Goal: Information Seeking & Learning: Find specific fact

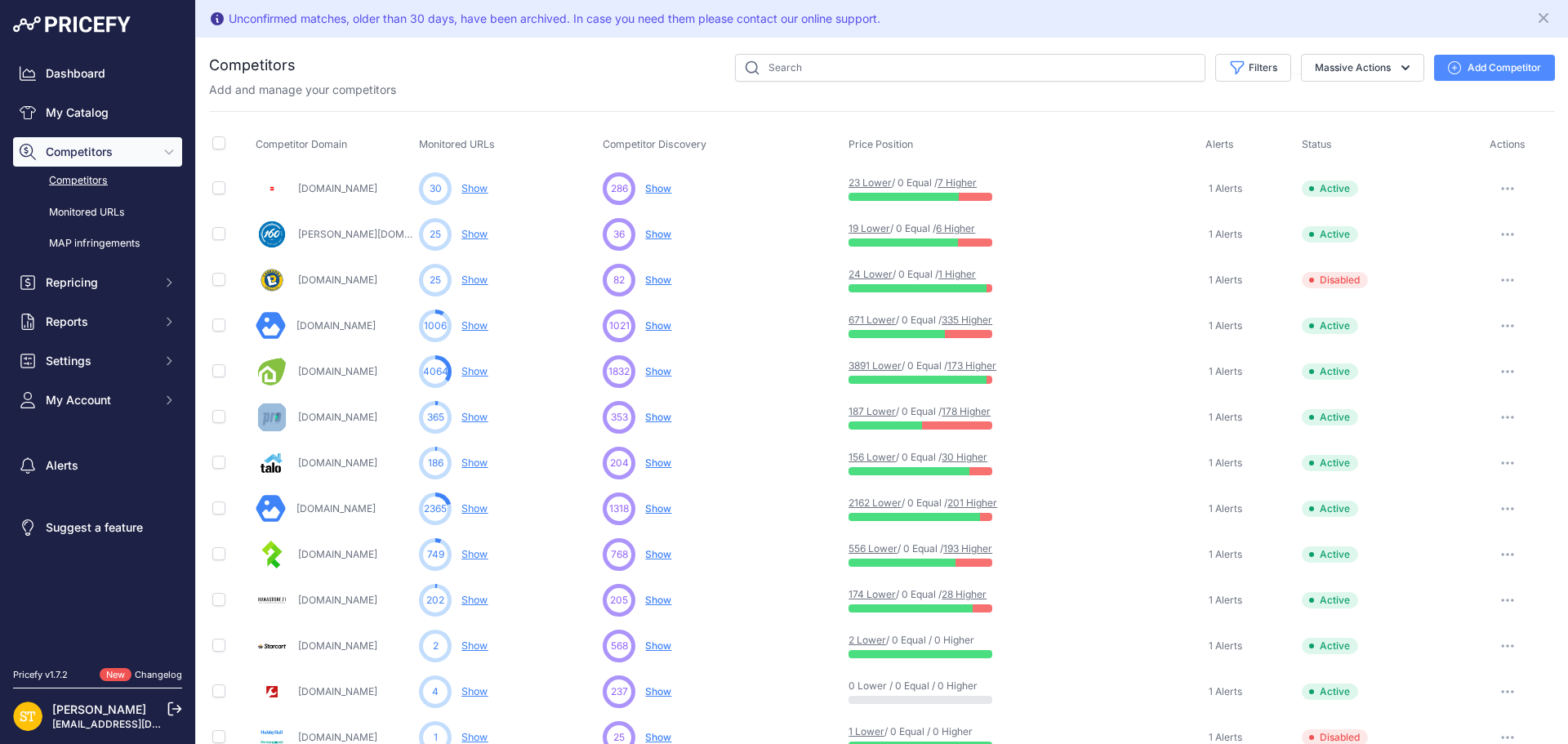
click at [970, 362] on link "173 Higher" at bounding box center [971, 365] width 49 height 12
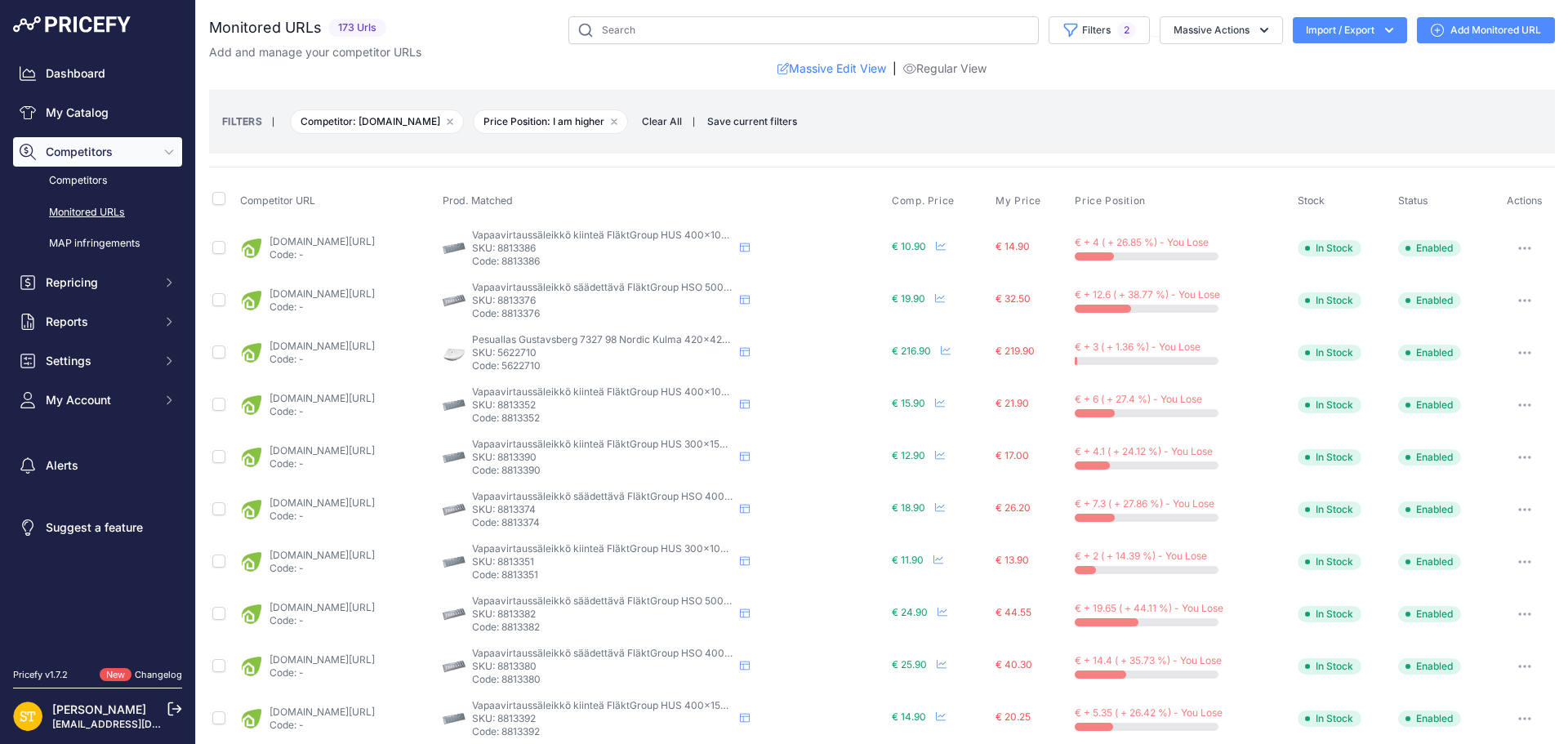
scroll to position [591, 0]
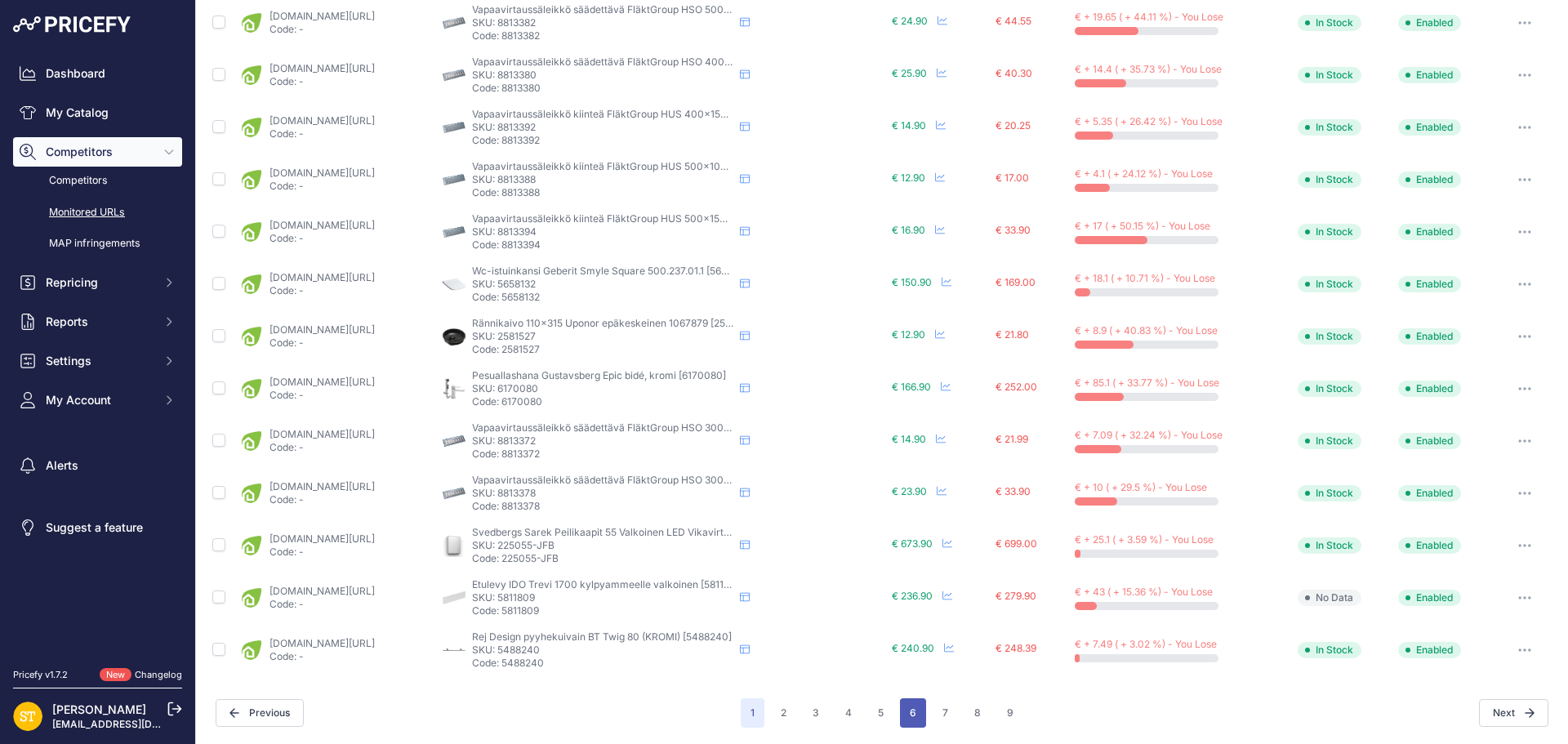
click at [914, 714] on button "6" at bounding box center [913, 713] width 26 height 30
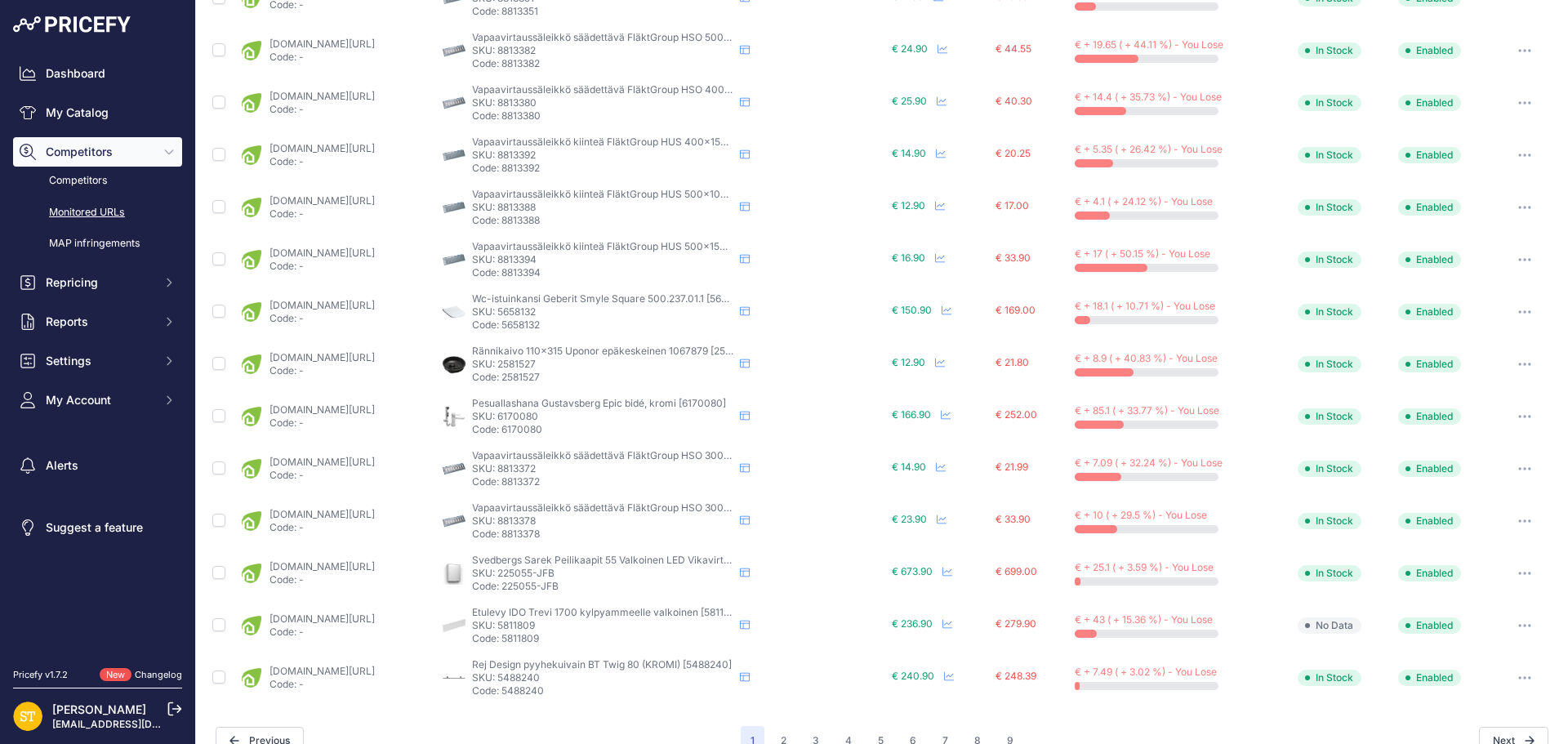
scroll to position [619, 0]
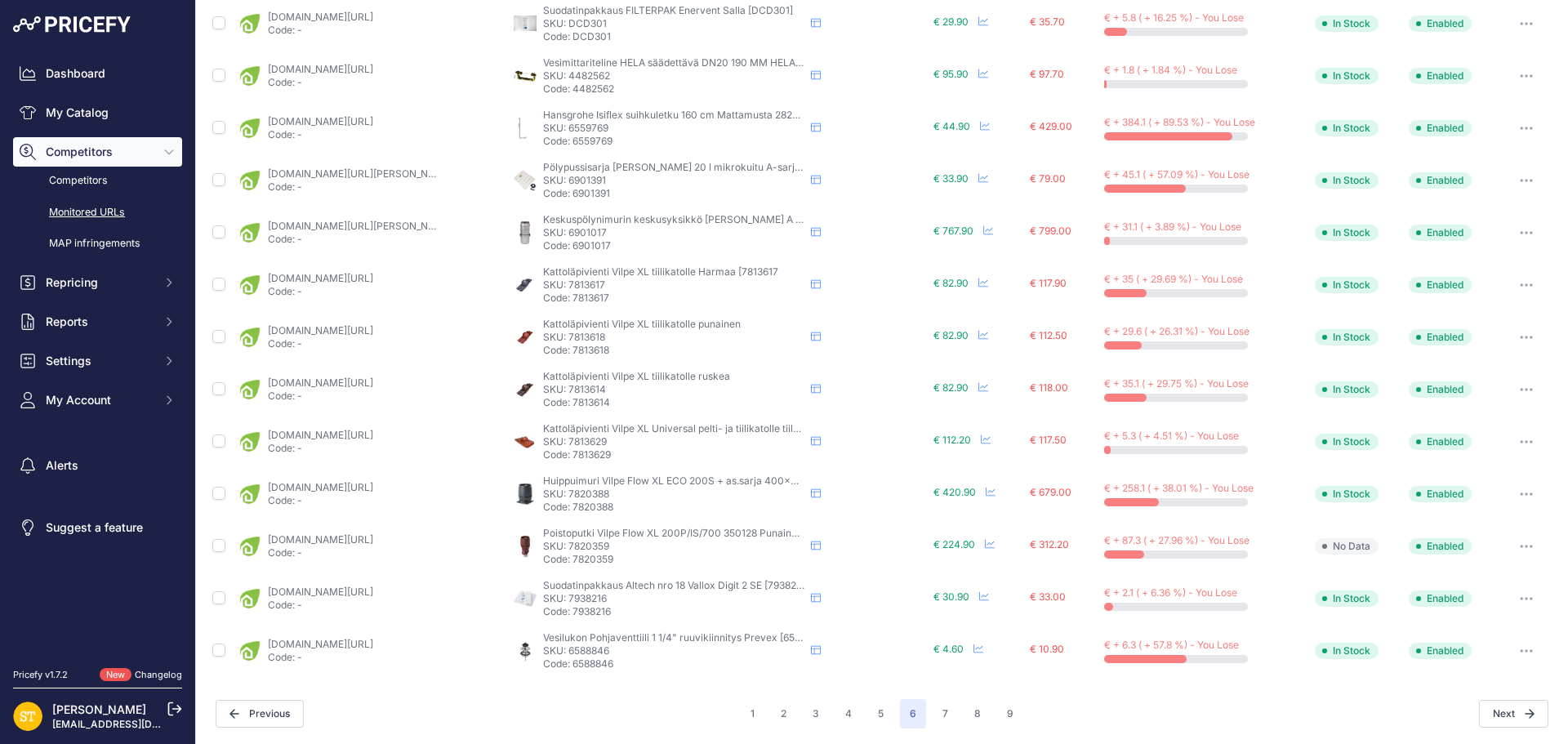
scroll to position [591, 0]
click at [586, 600] on p "SKU: 7938216" at bounding box center [673, 597] width 261 height 13
click at [587, 600] on p "SKU: 7938216" at bounding box center [673, 597] width 261 height 13
copy p "7938216"
click at [336, 590] on link "karelianstore.fi/products/vallox-digit-2-suodatinpaketti?variant=46936137498970…" at bounding box center [320, 591] width 105 height 12
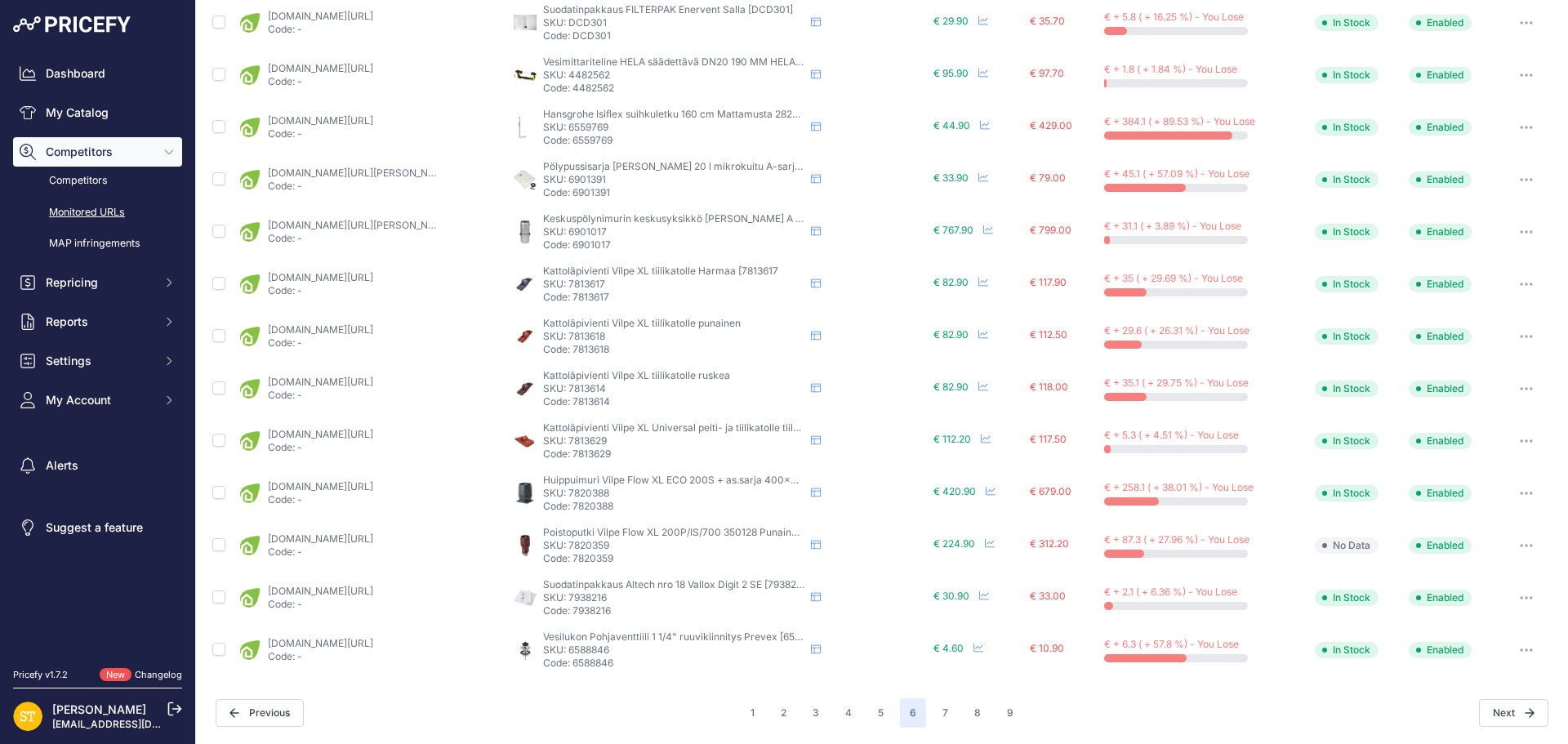
click at [373, 589] on link "karelianstore.fi/products/vallox-digit-2-suodatinpaketti?variant=46936137498970…" at bounding box center [320, 591] width 105 height 12
click at [1510, 595] on button "button" at bounding box center [1526, 598] width 33 height 23
click at [1408, 731] on button "Disable" at bounding box center [1467, 736] width 166 height 26
click at [579, 231] on p "SKU: 6901017" at bounding box center [673, 232] width 261 height 13
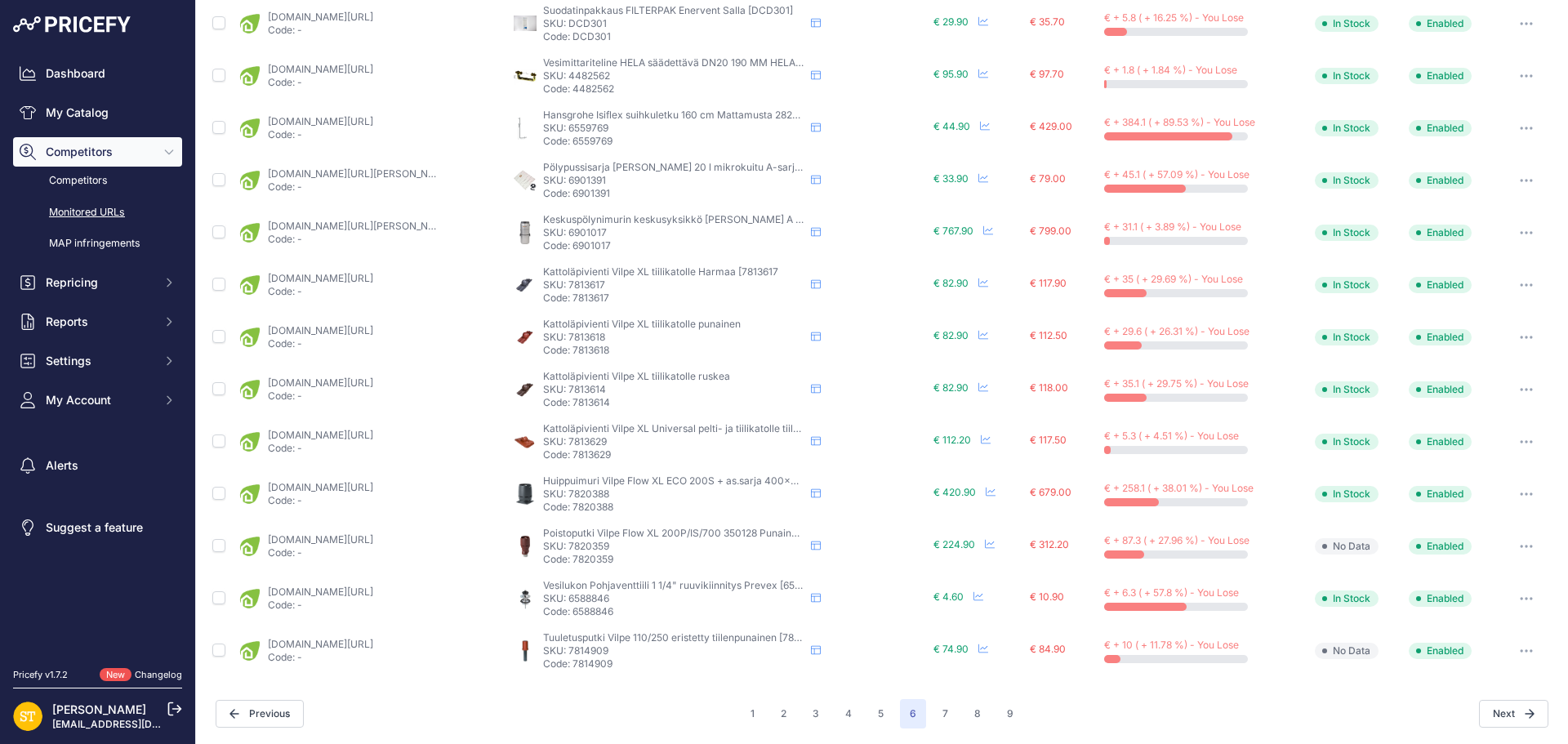
click at [579, 231] on p "SKU: 6901017" at bounding box center [673, 232] width 261 height 13
copy p "6901017"
click at [329, 228] on link "karelianstore.fi/products/allaway-c30-keskuspolynimurin-keskusyksikko?prirule_j…" at bounding box center [360, 225] width 184 height 12
click at [1515, 236] on button "button" at bounding box center [1526, 232] width 33 height 23
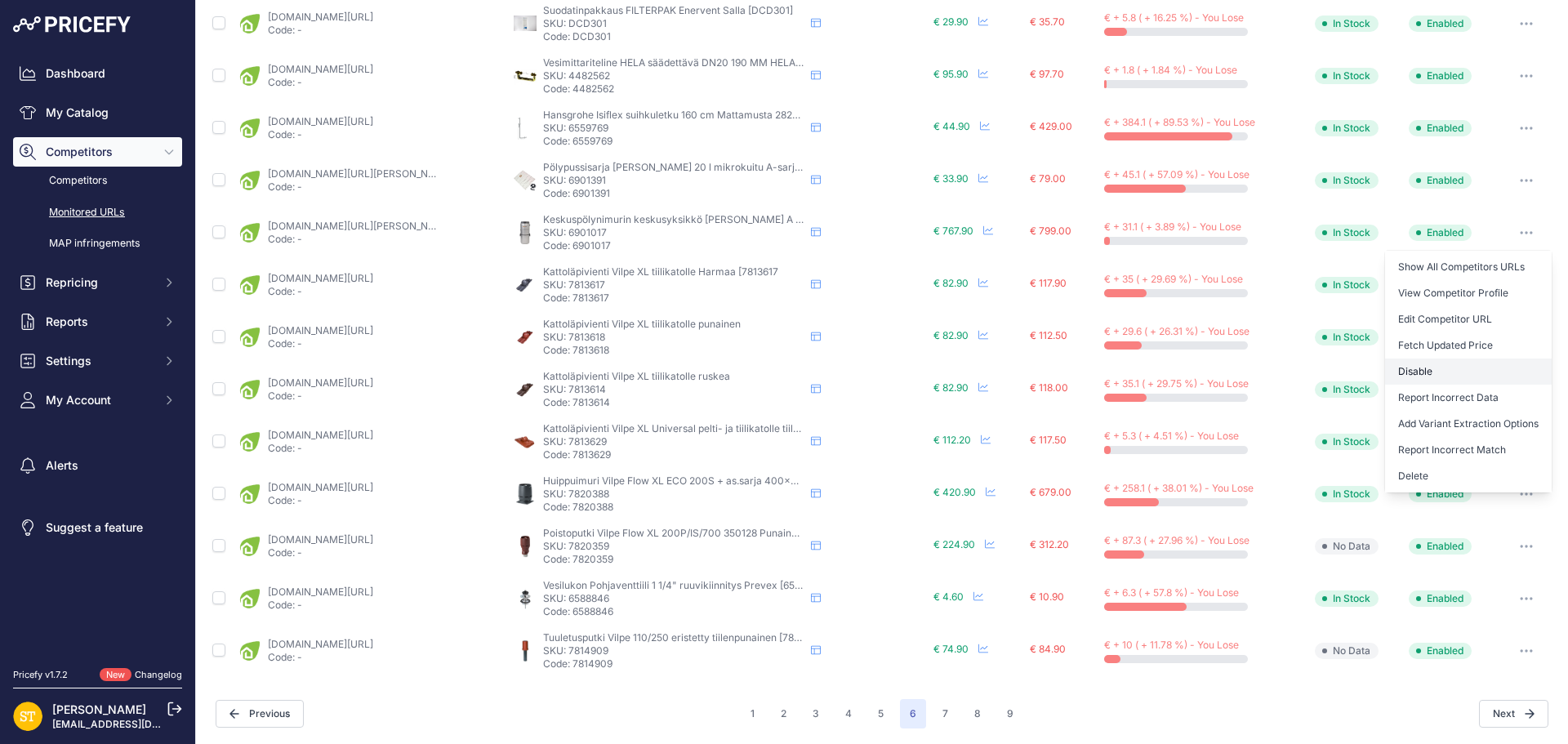
click at [1437, 375] on button "Disable" at bounding box center [1467, 372] width 166 height 26
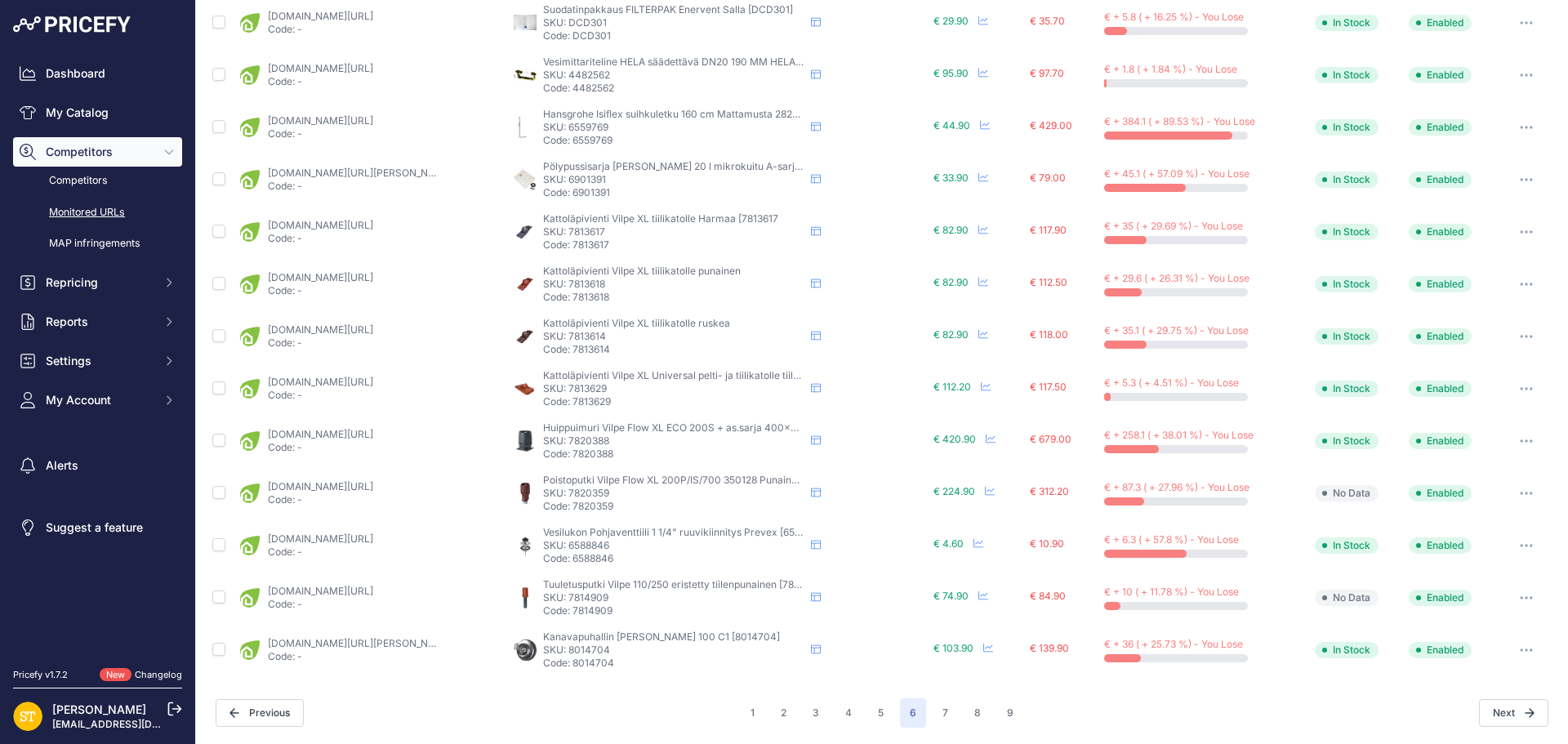
scroll to position [589, 0]
click at [586, 599] on p "SKU: 7814909" at bounding box center [673, 599] width 261 height 13
click at [586, 598] on p "SKU: 7814909" at bounding box center [673, 599] width 261 height 13
drag, startPoint x: 586, startPoint y: 598, endPoint x: 550, endPoint y: 560, distance: 52.3
click at [550, 560] on p "Code: 6588846" at bounding box center [673, 560] width 261 height 13
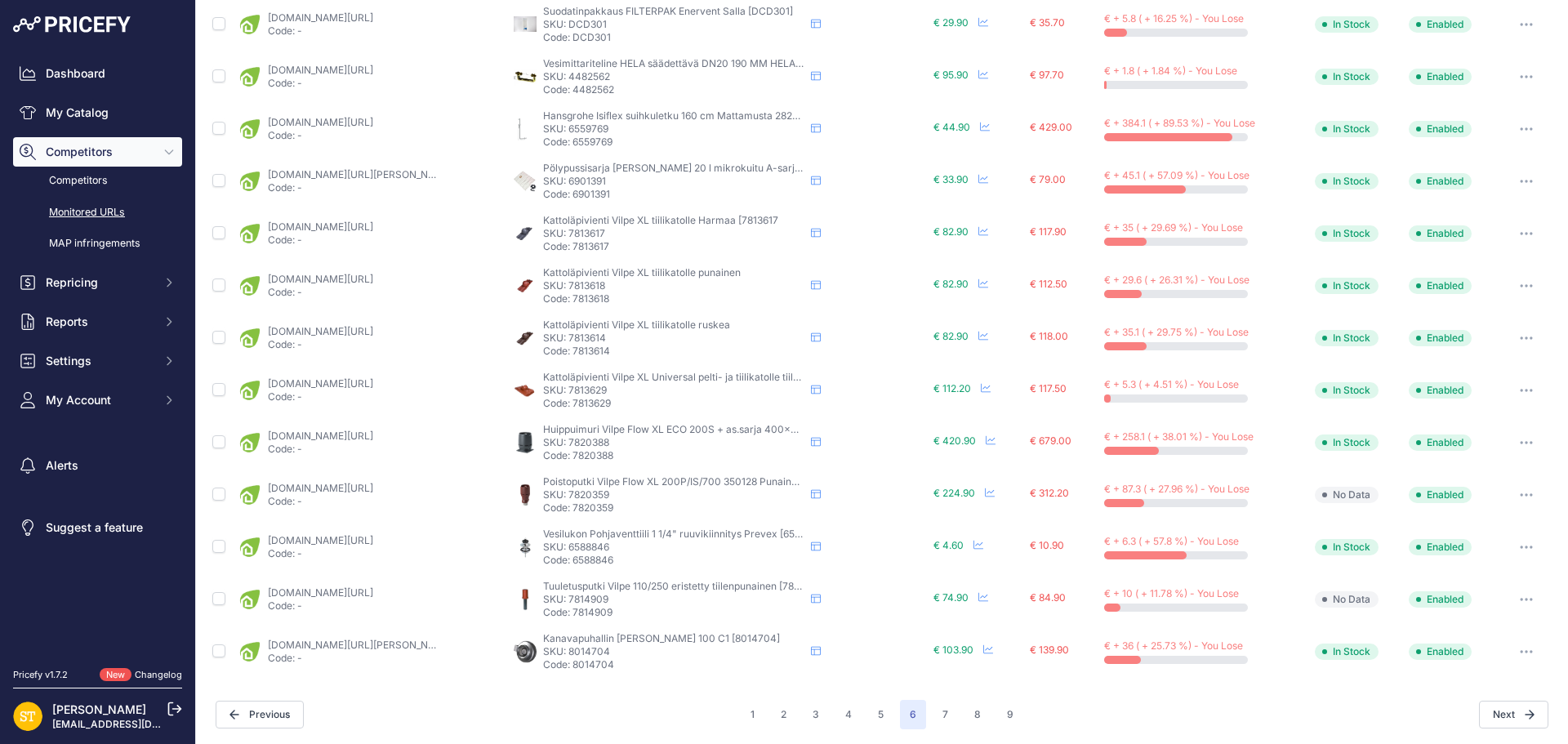
click at [589, 493] on p "SKU: 7820359" at bounding box center [673, 494] width 261 height 13
copy p "7820359"
click at [373, 491] on link "karelianstore.fi/products/vilpe-flow-160p-is-700-poistoputki?variant=4693614067…" at bounding box center [320, 488] width 105 height 12
click at [1510, 494] on button "button" at bounding box center [1526, 495] width 33 height 23
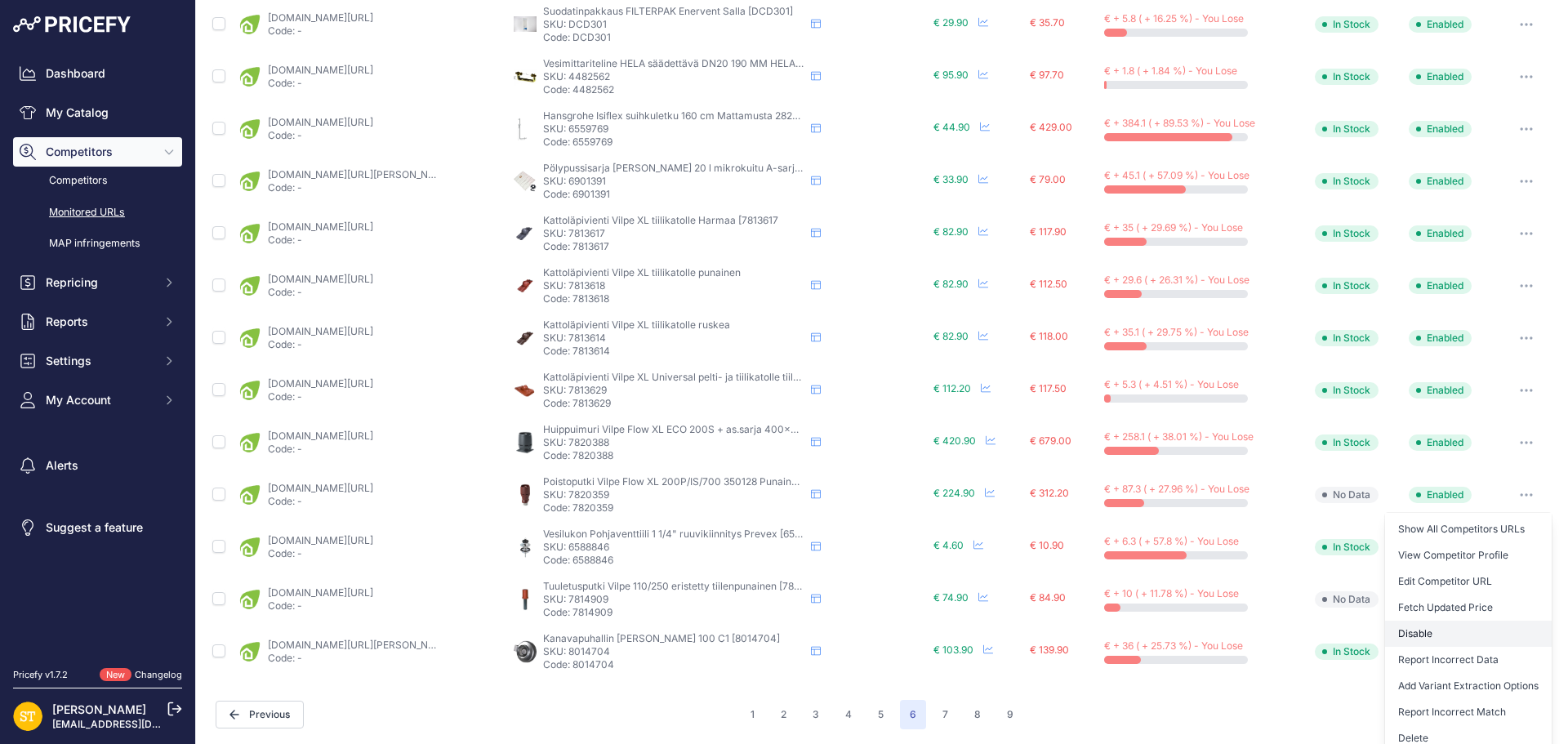
click at [1401, 636] on button "Disable" at bounding box center [1467, 633] width 166 height 26
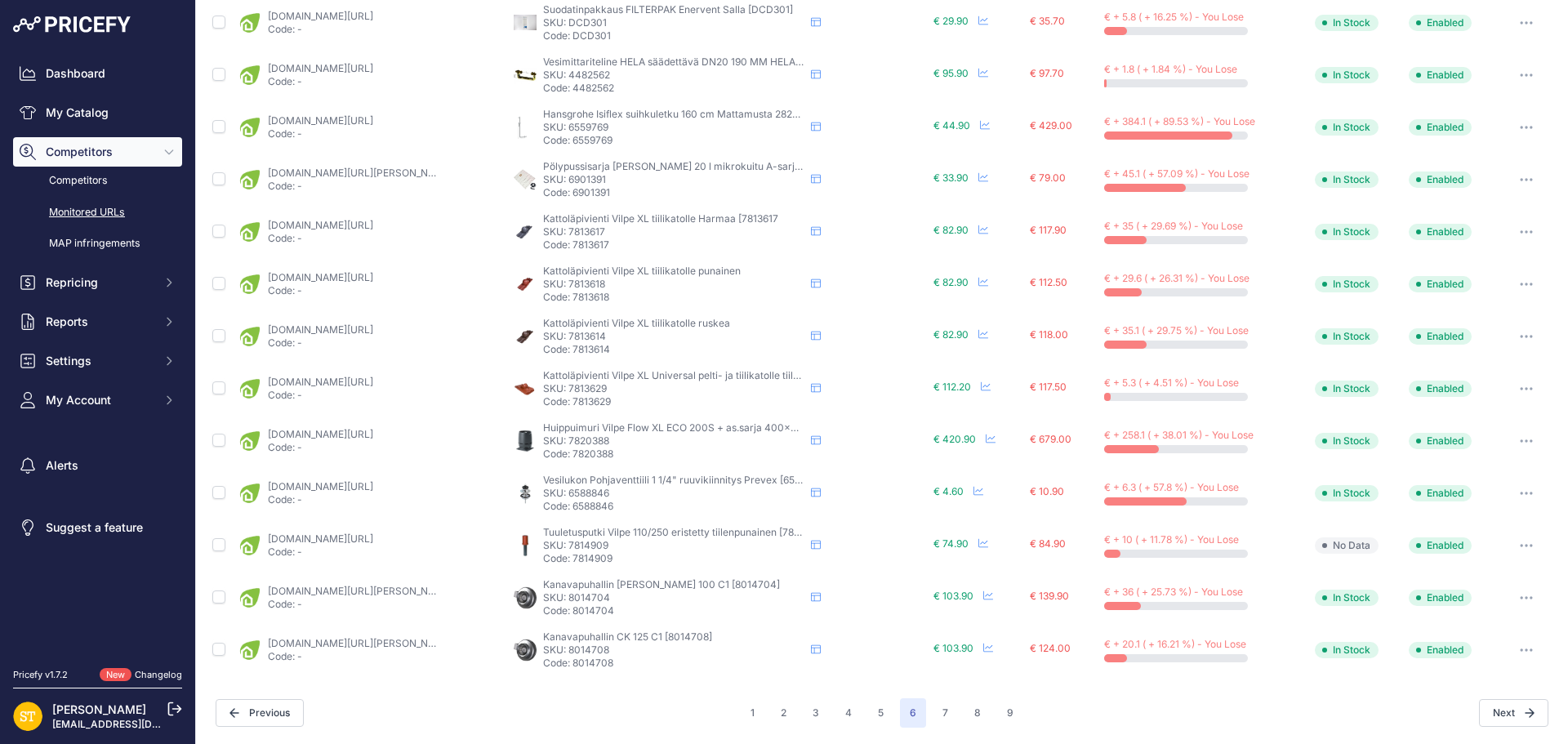
scroll to position [589, 0]
click at [586, 446] on p "SKU: 7820388" at bounding box center [673, 443] width 261 height 13
copy p "7820388"
click at [373, 439] on link "karelianstore.fi/products/huippuimuri-vilpe-eco110s-flow-harmaa?variant=4806843…" at bounding box center [320, 437] width 105 height 12
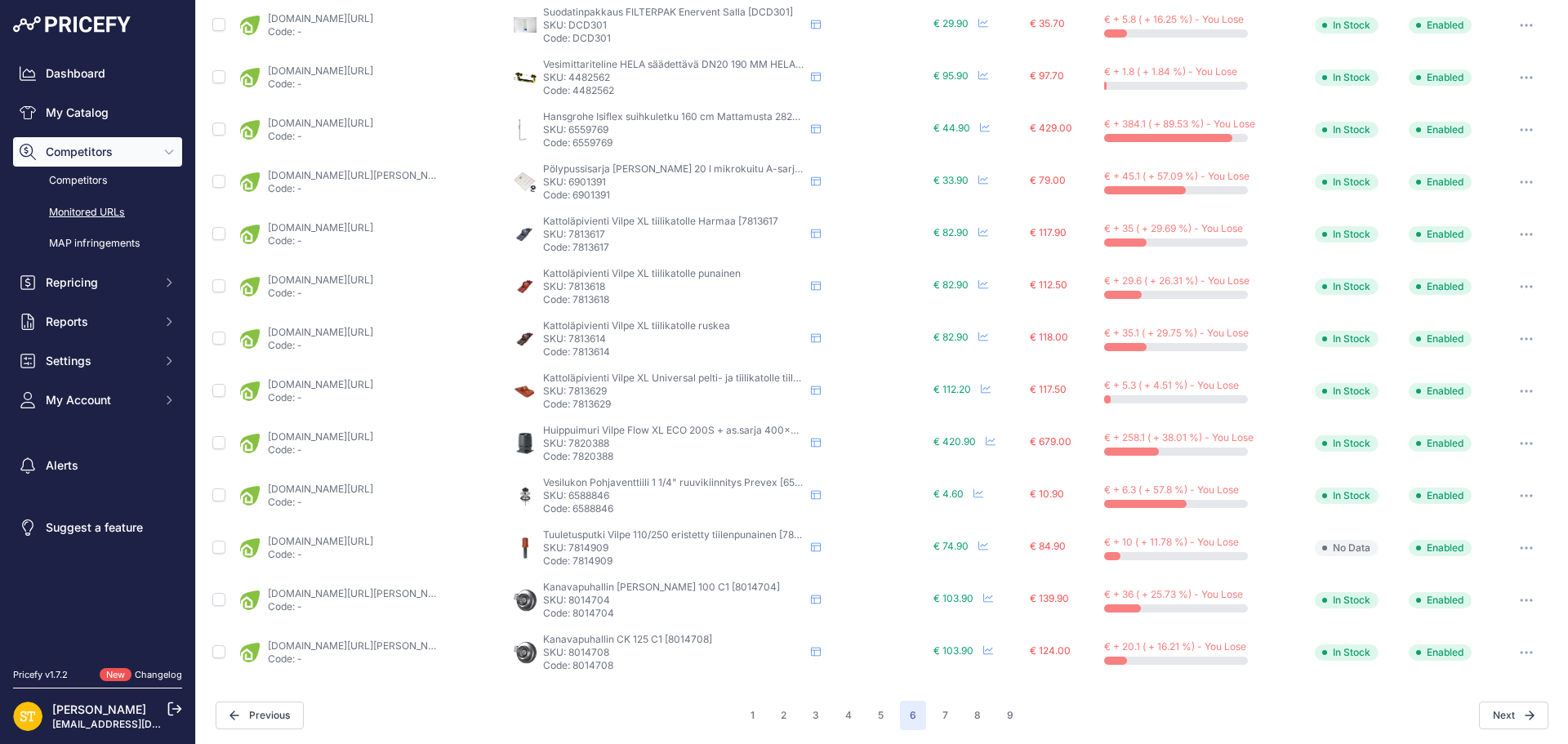
click at [1521, 444] on icon "button" at bounding box center [1522, 444] width 2 height 2
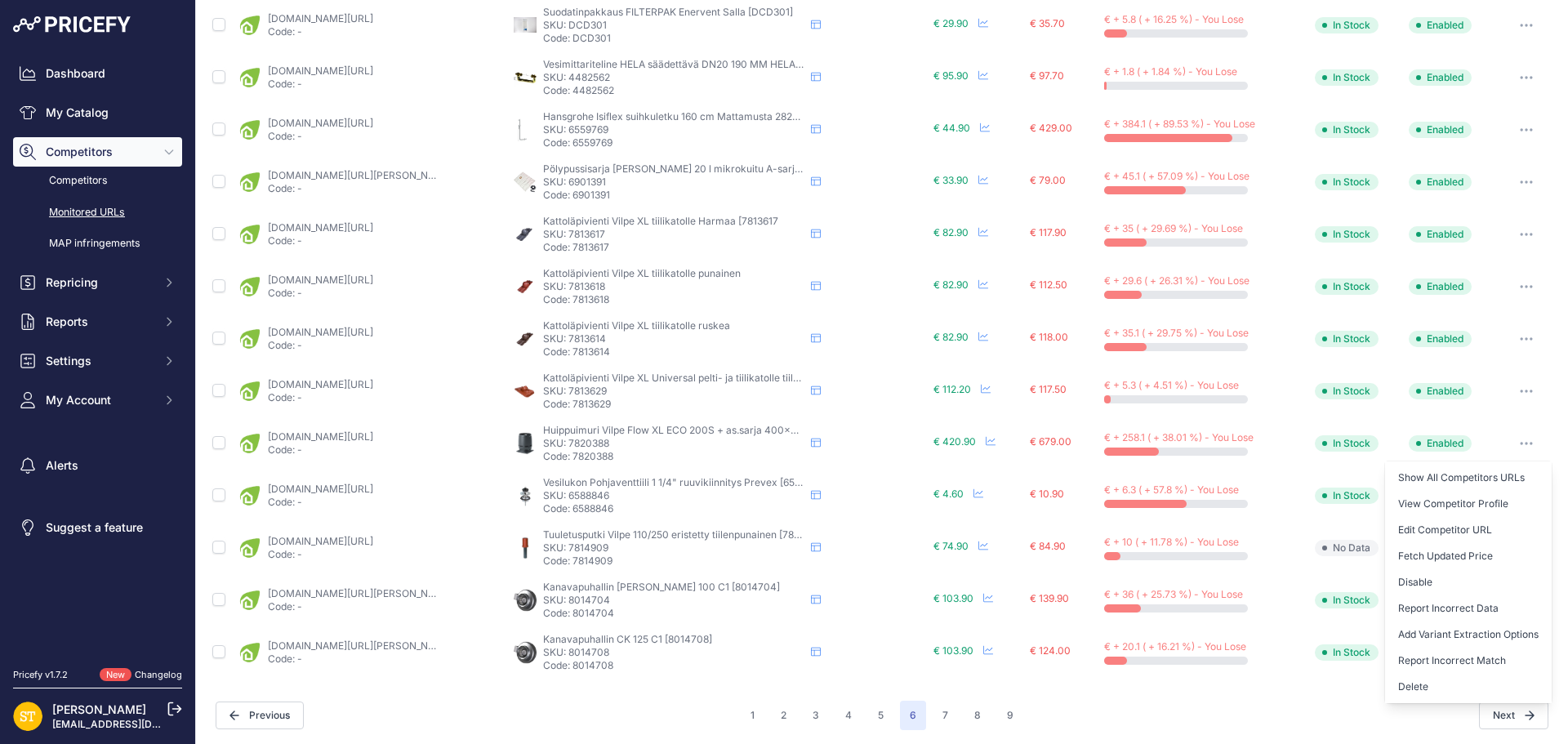
click at [1396, 580] on button "Disable" at bounding box center [1467, 582] width 166 height 26
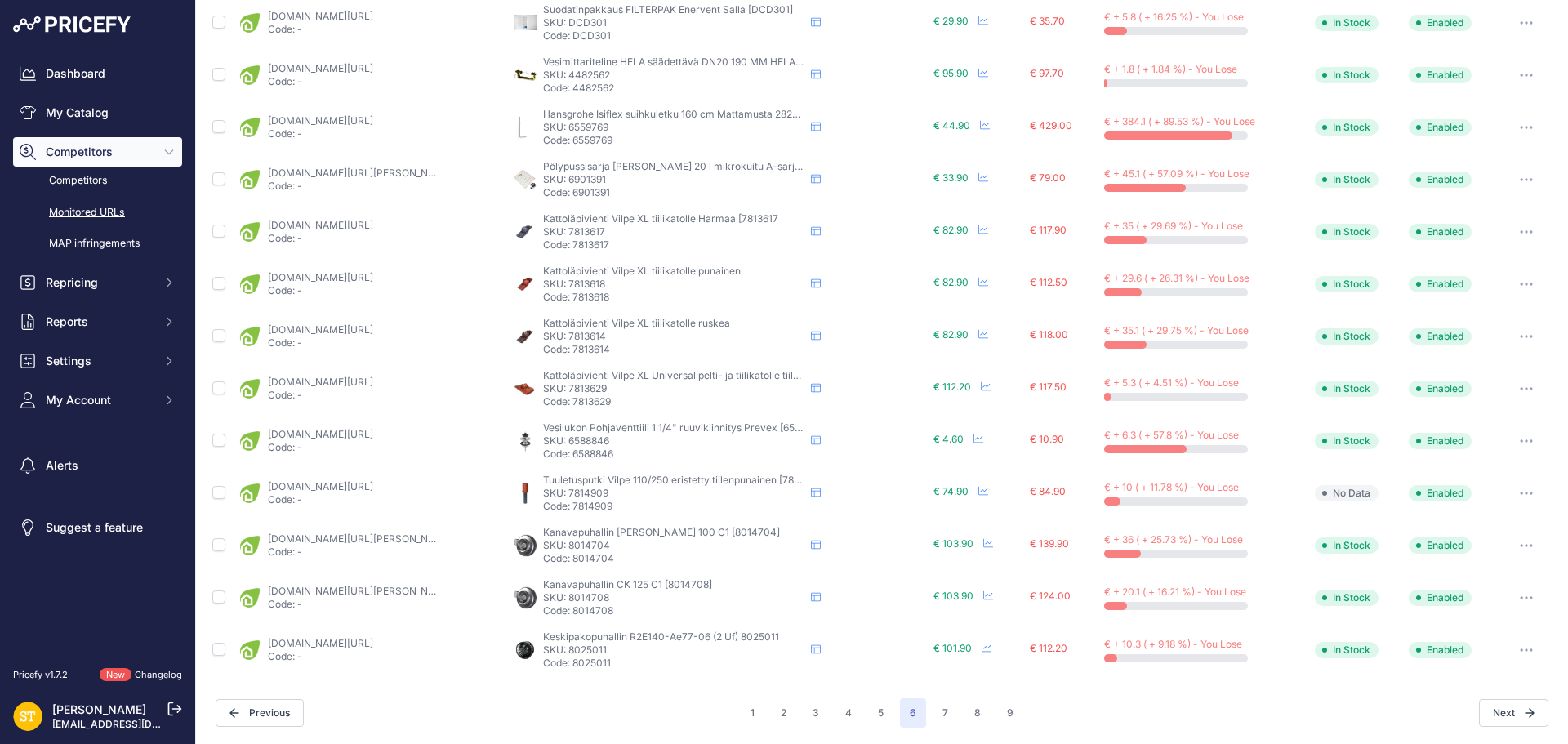
scroll to position [588, 0]
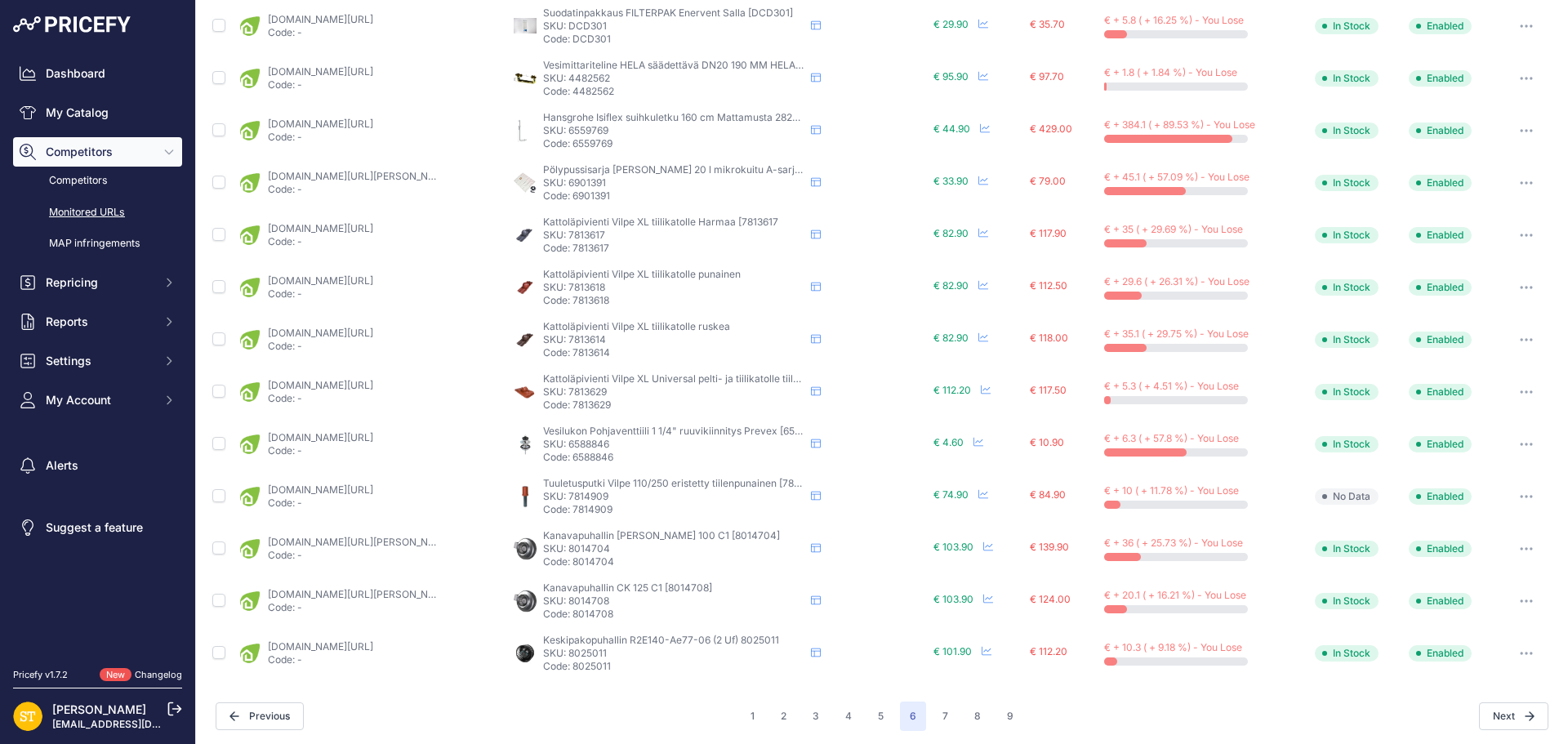
click at [593, 285] on p "SKU: 7813618" at bounding box center [673, 287] width 261 height 13
copy p "7813618"
click at [373, 275] on link "karelianstore.fi/products/vilpe-2k-kattolapivienti-tiilikatolle-punainen?prirul…" at bounding box center [320, 280] width 105 height 12
click at [589, 286] on p "SKU: 7813618" at bounding box center [673, 287] width 261 height 13
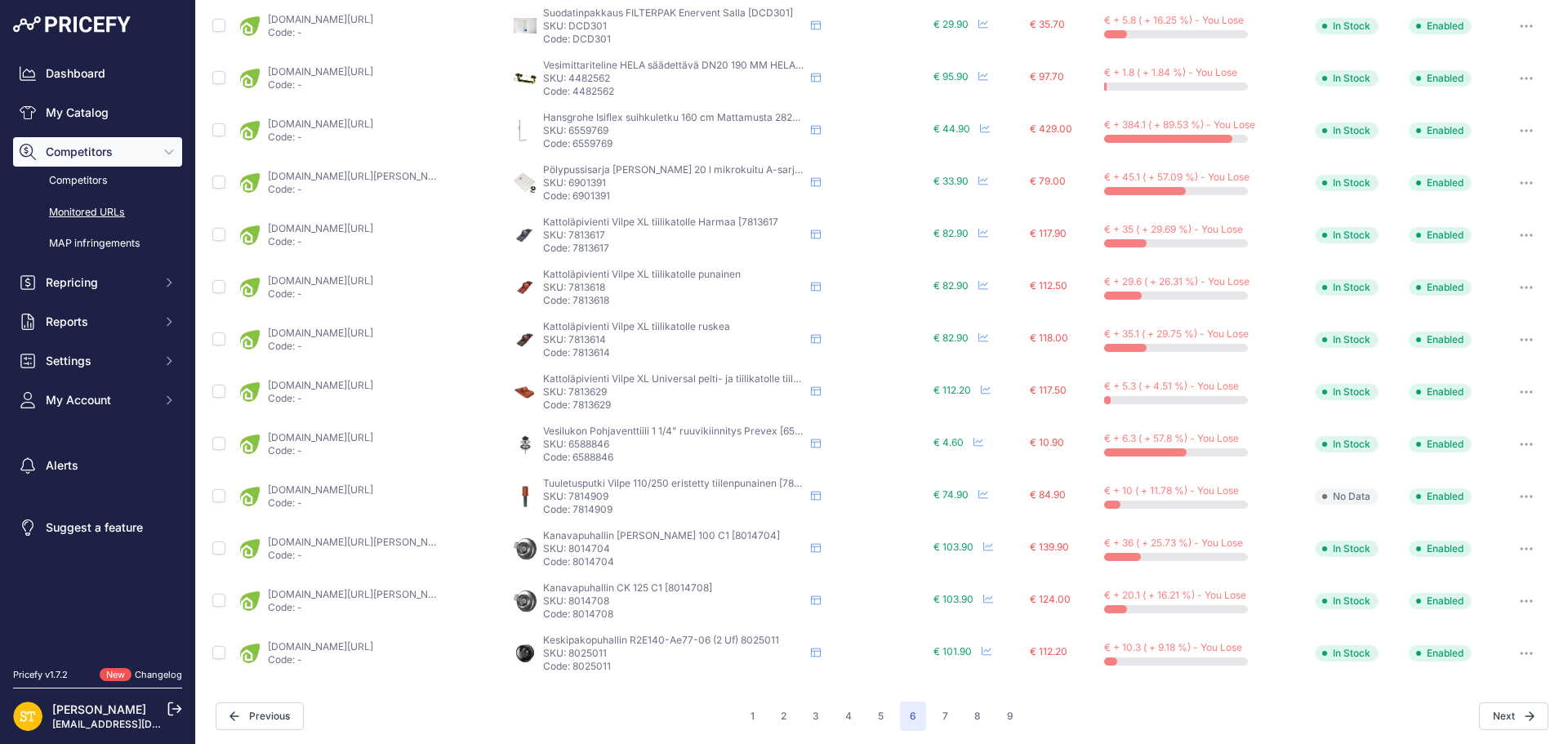
click at [589, 286] on p "SKU: 7813618" at bounding box center [673, 287] width 261 height 13
click at [373, 283] on link "karelianstore.fi/products/vilpe-2k-kattolapivienti-tiilikatolle-punainen?prirul…" at bounding box center [320, 280] width 105 height 12
click at [1513, 289] on button "button" at bounding box center [1526, 287] width 33 height 23
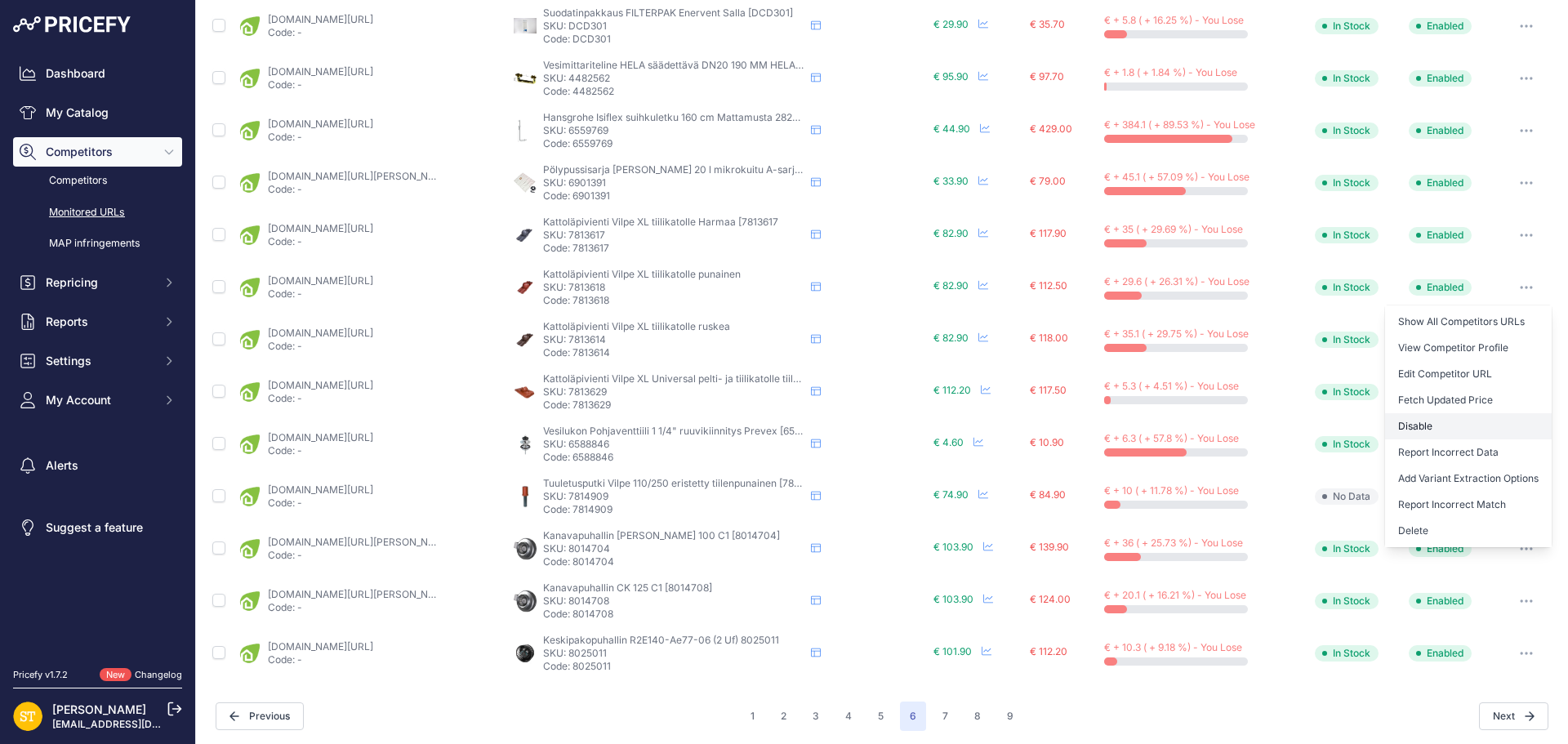
click at [1430, 426] on button "Disable" at bounding box center [1467, 426] width 166 height 26
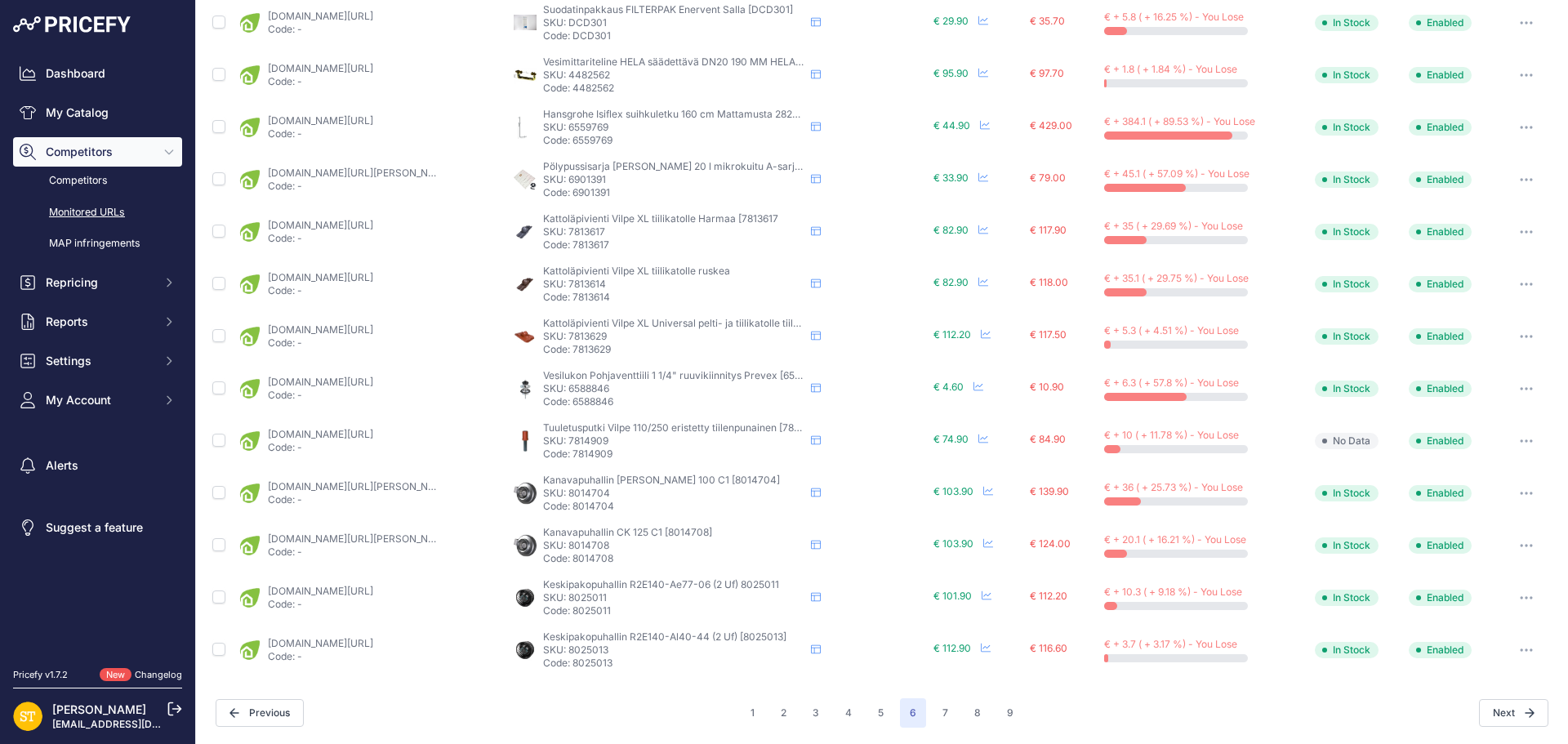
scroll to position [587, 0]
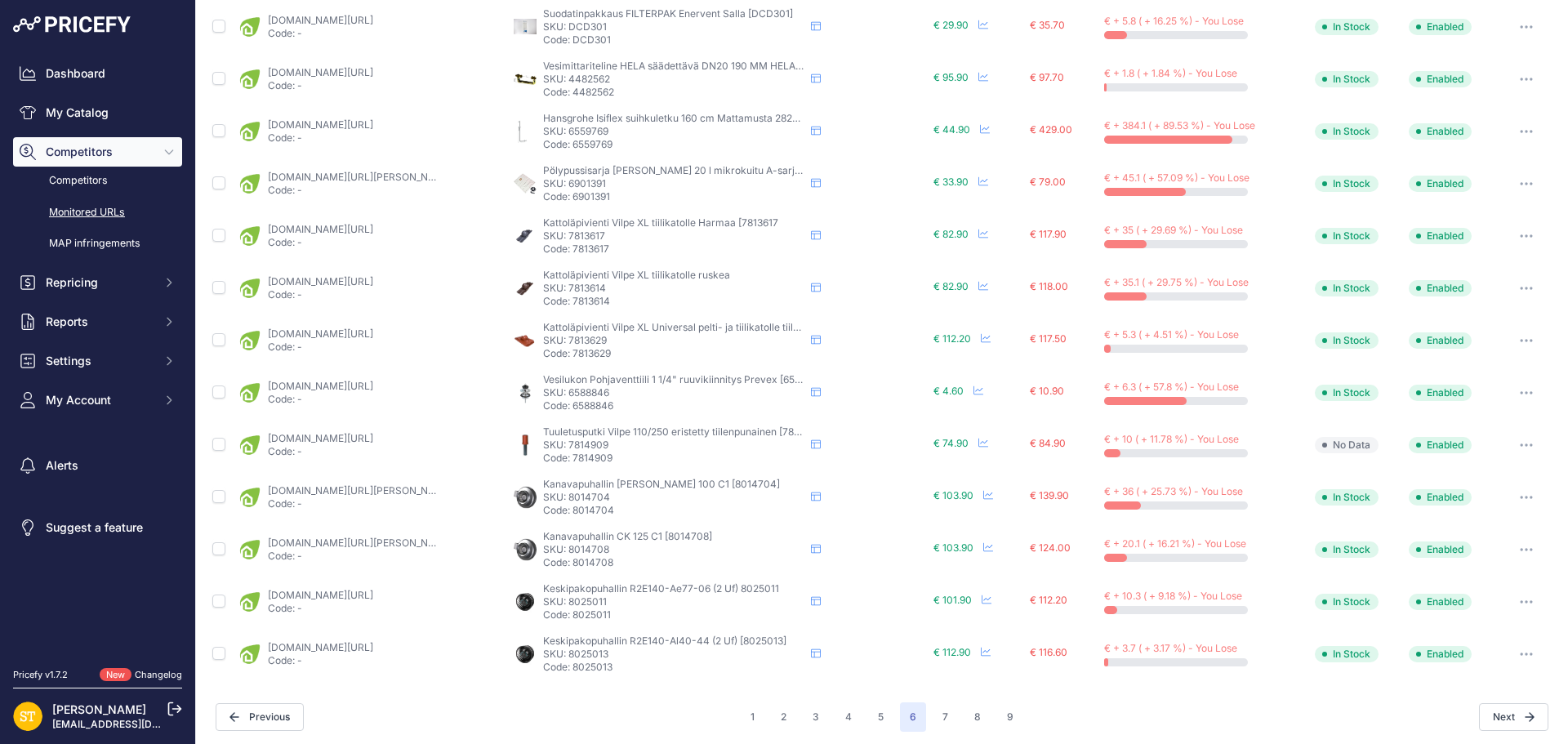
click at [586, 235] on p "SKU: 7813617" at bounding box center [673, 236] width 261 height 13
copy p "7813617"
click at [373, 231] on link "karelianstore.fi/products/vilpe-2k-kattolapivienti-tiilikatolle-harmaa?prirule_…" at bounding box center [320, 229] width 105 height 12
